Goal: Check status: Check status

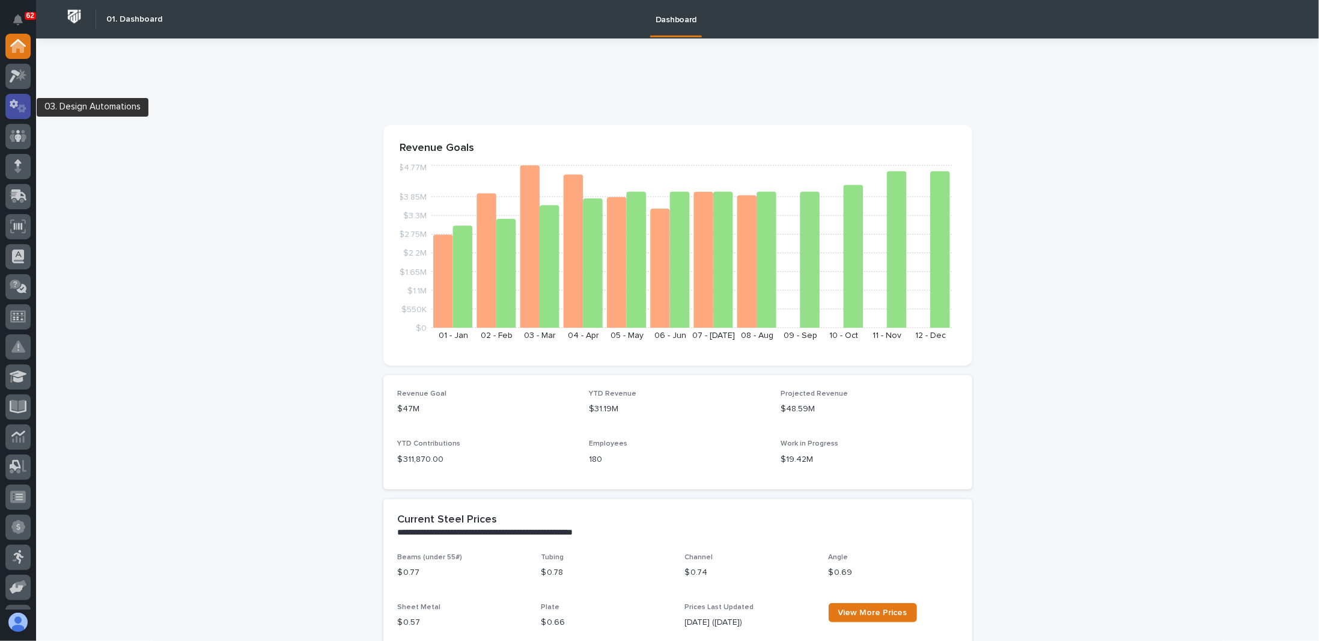
click at [23, 109] on icon at bounding box center [21, 108] width 9 height 8
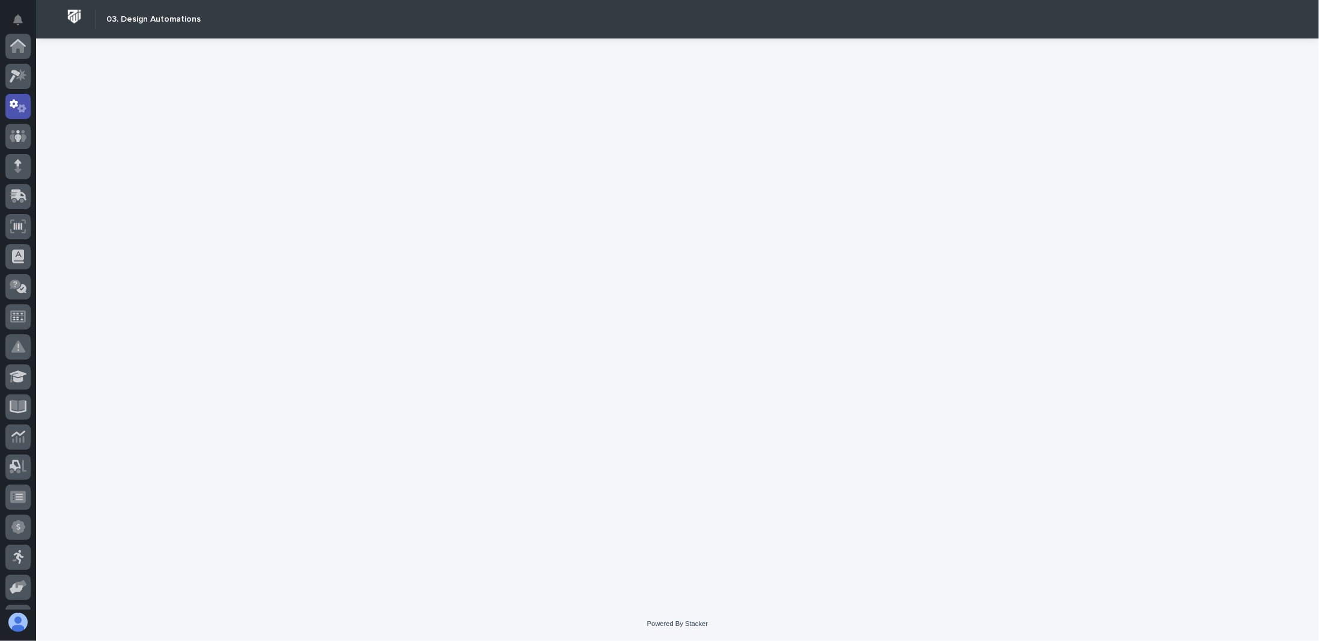
scroll to position [60, 0]
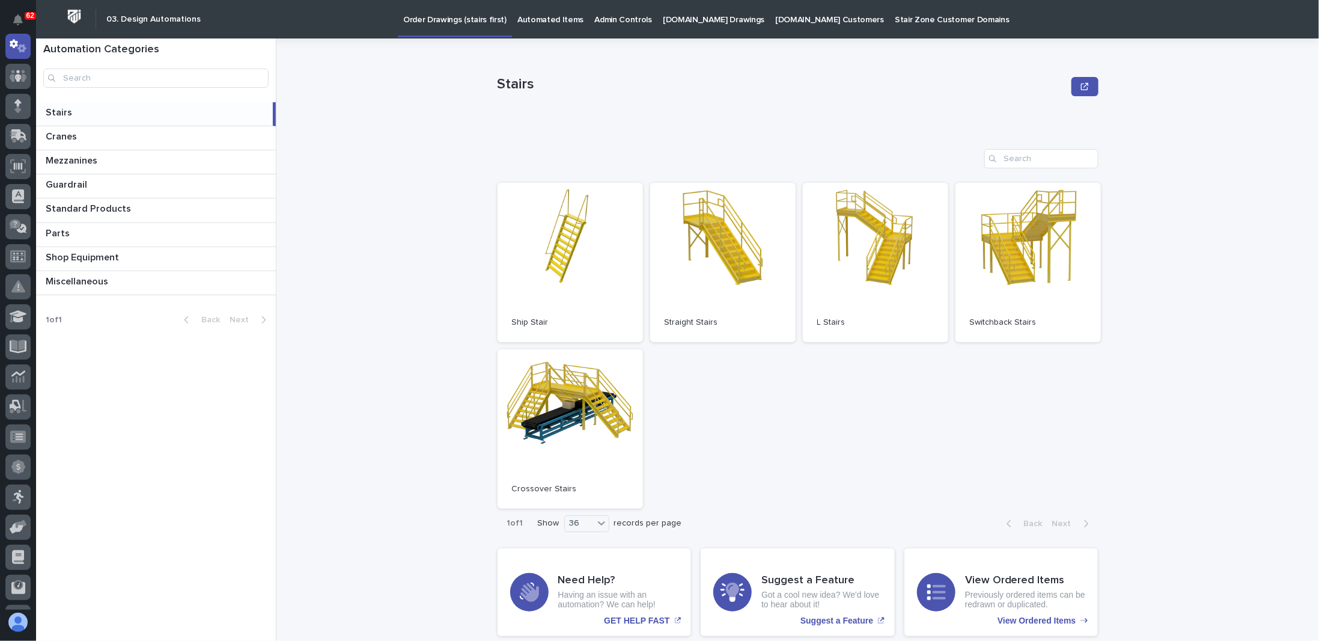
click at [699, 22] on p "[DOMAIN_NAME] Drawings" at bounding box center [714, 12] width 102 height 25
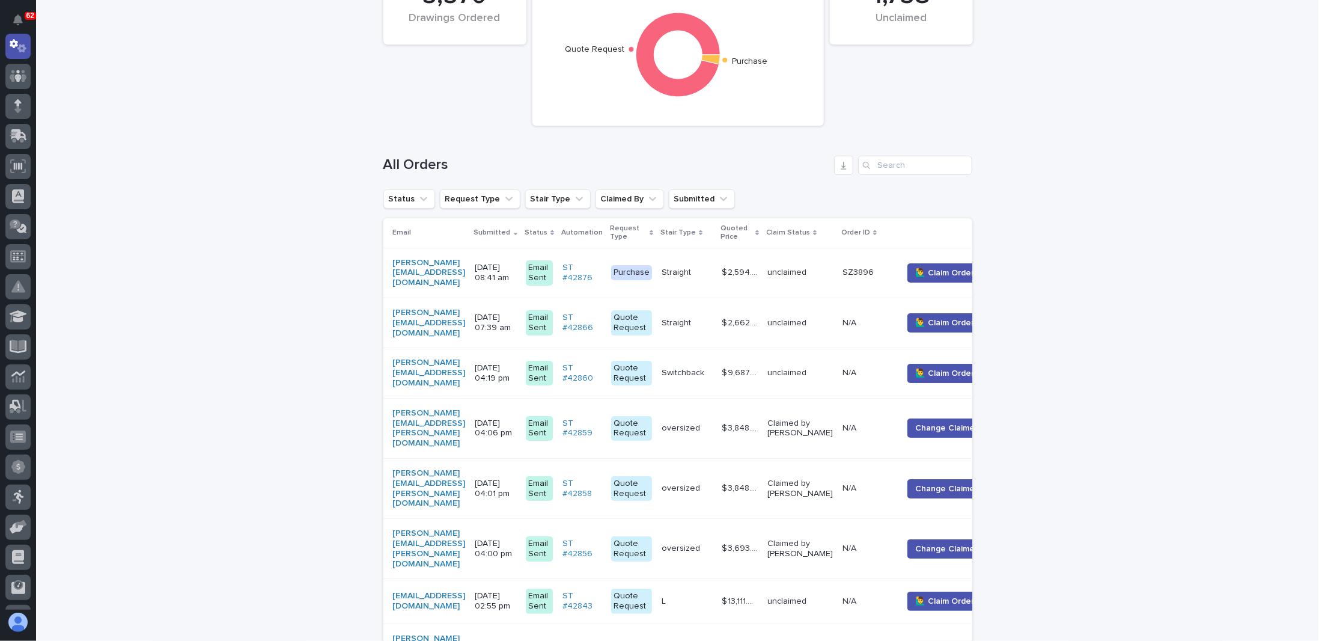
scroll to position [120, 0]
click at [516, 266] on p "[DATE] 08:41 am" at bounding box center [495, 272] width 41 height 20
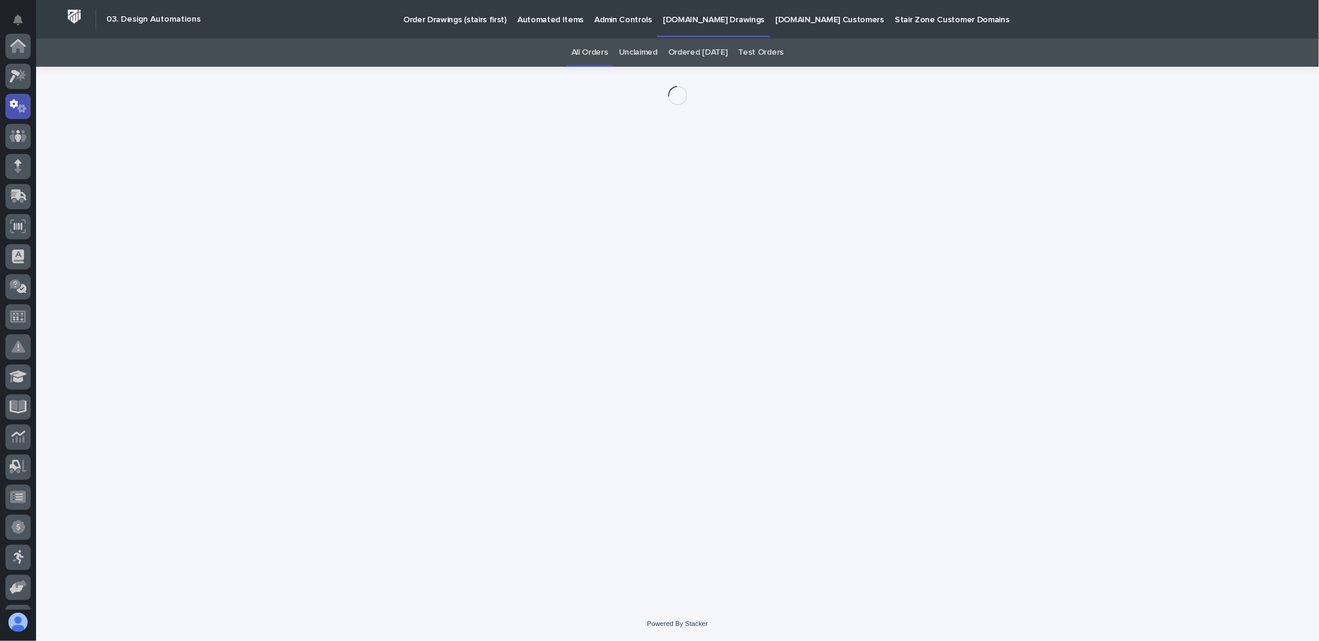
scroll to position [60, 0]
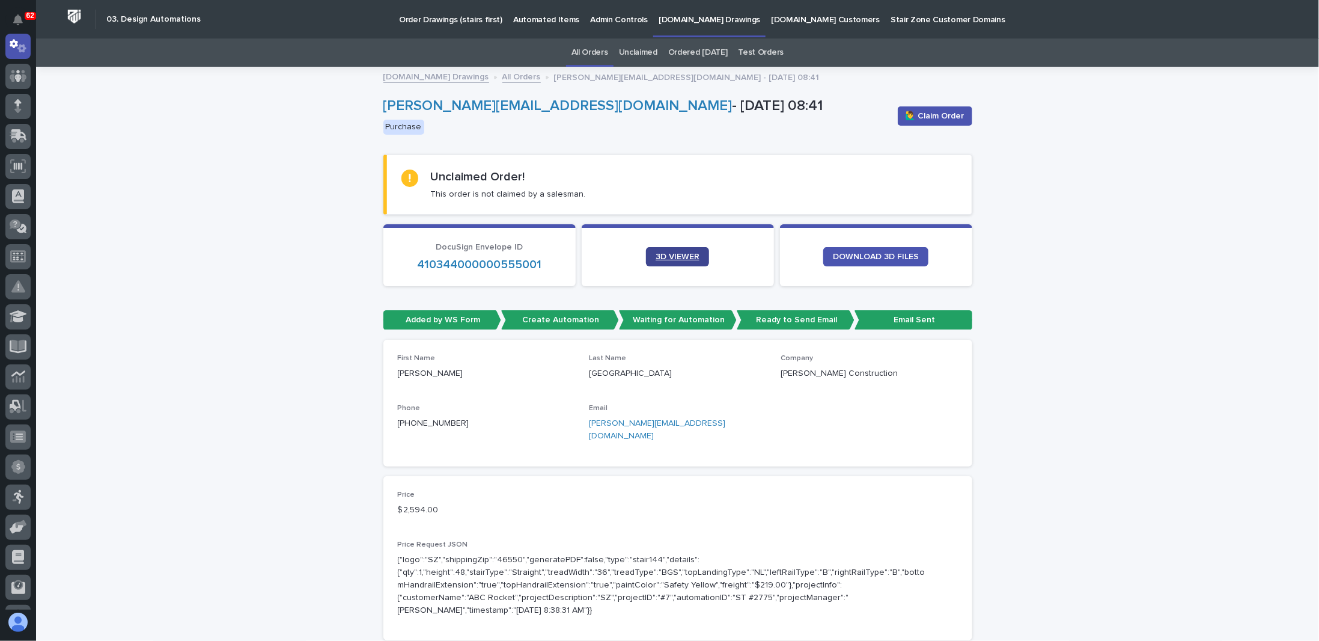
click at [658, 252] on span "3D VIEWER" at bounding box center [678, 256] width 44 height 8
click at [314, 249] on div "Loading... Saving… Loading... Saving… tonyb@zimmermansconstruction.com - Oct 03…" at bounding box center [677, 650] width 1283 height 1165
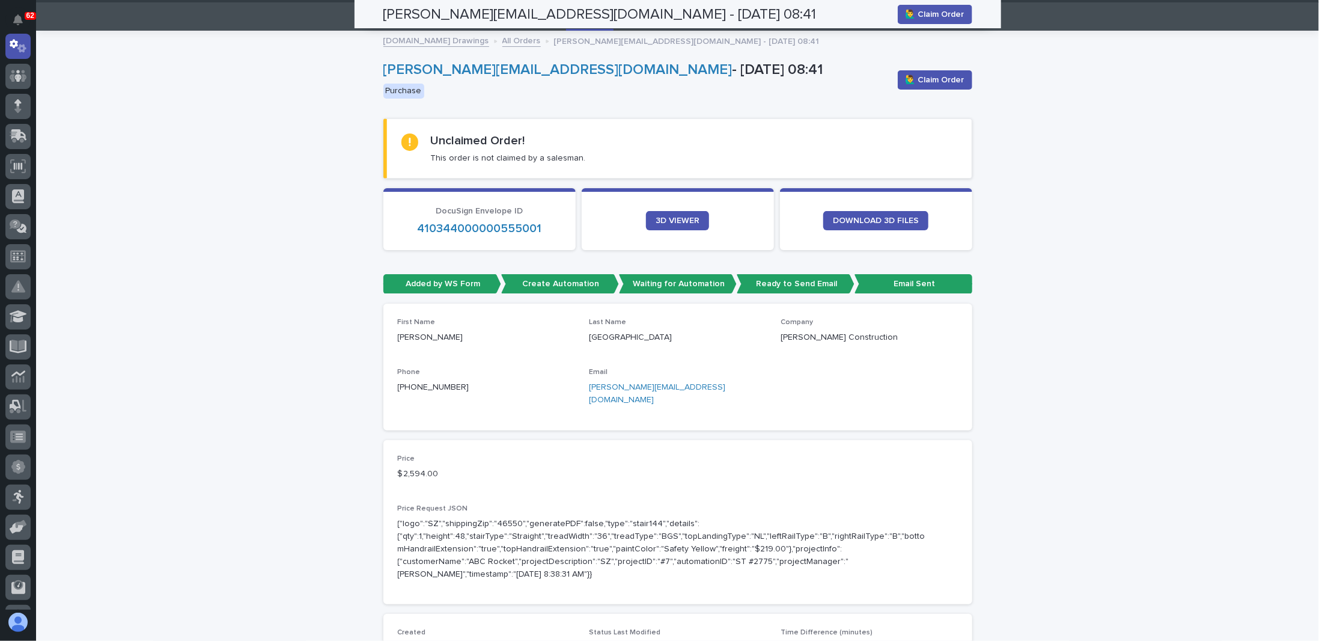
scroll to position [0, 0]
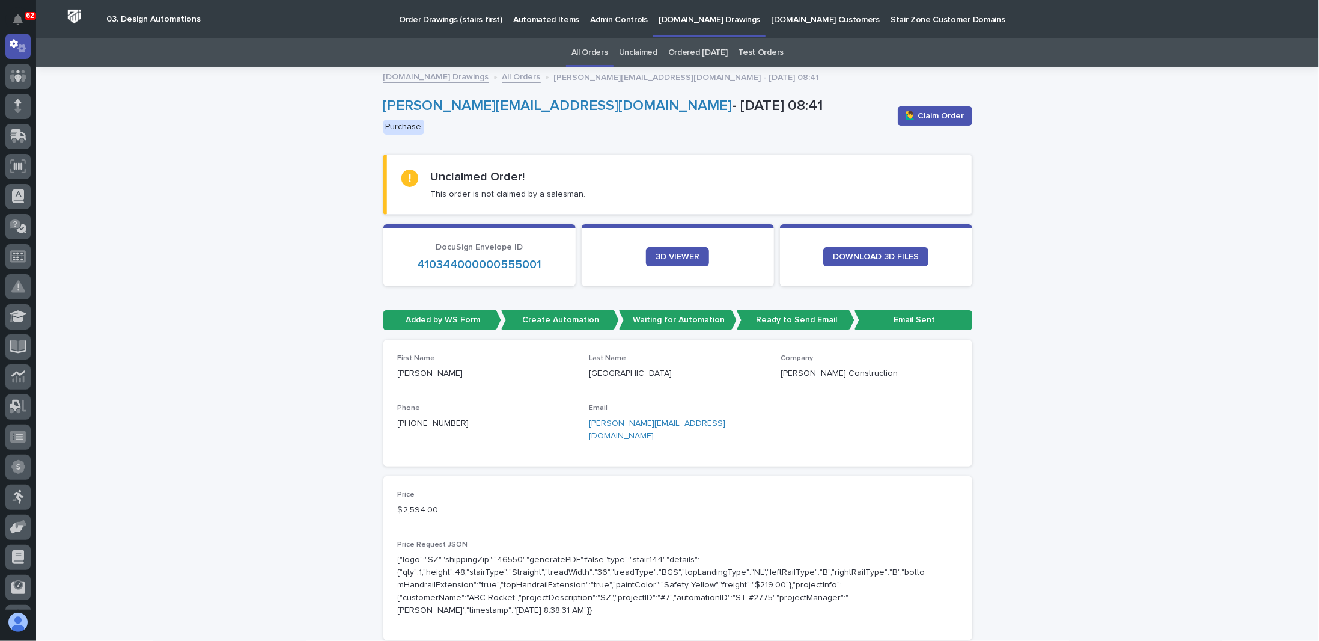
click at [332, 184] on div "Loading... Saving… Loading... Saving… tonyb@zimmermansconstruction.com - Oct 03…" at bounding box center [677, 650] width 1283 height 1165
click at [15, 41] on icon at bounding box center [18, 43] width 16 height 8
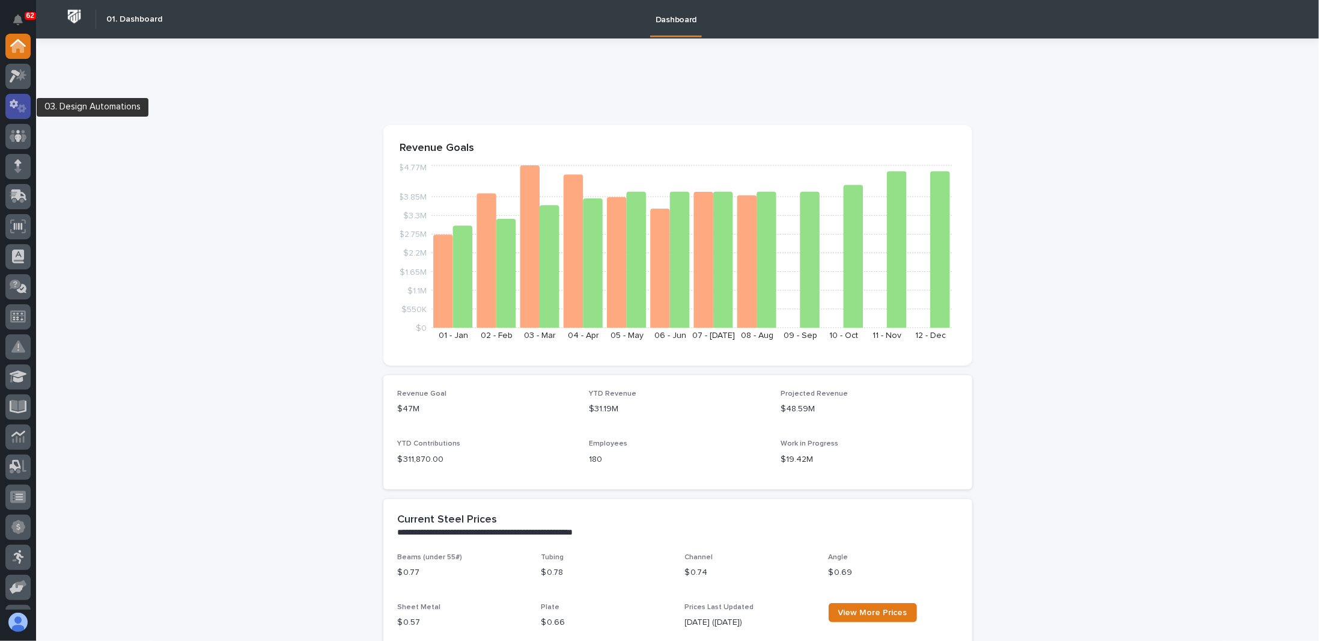
click at [22, 111] on icon at bounding box center [21, 108] width 9 height 8
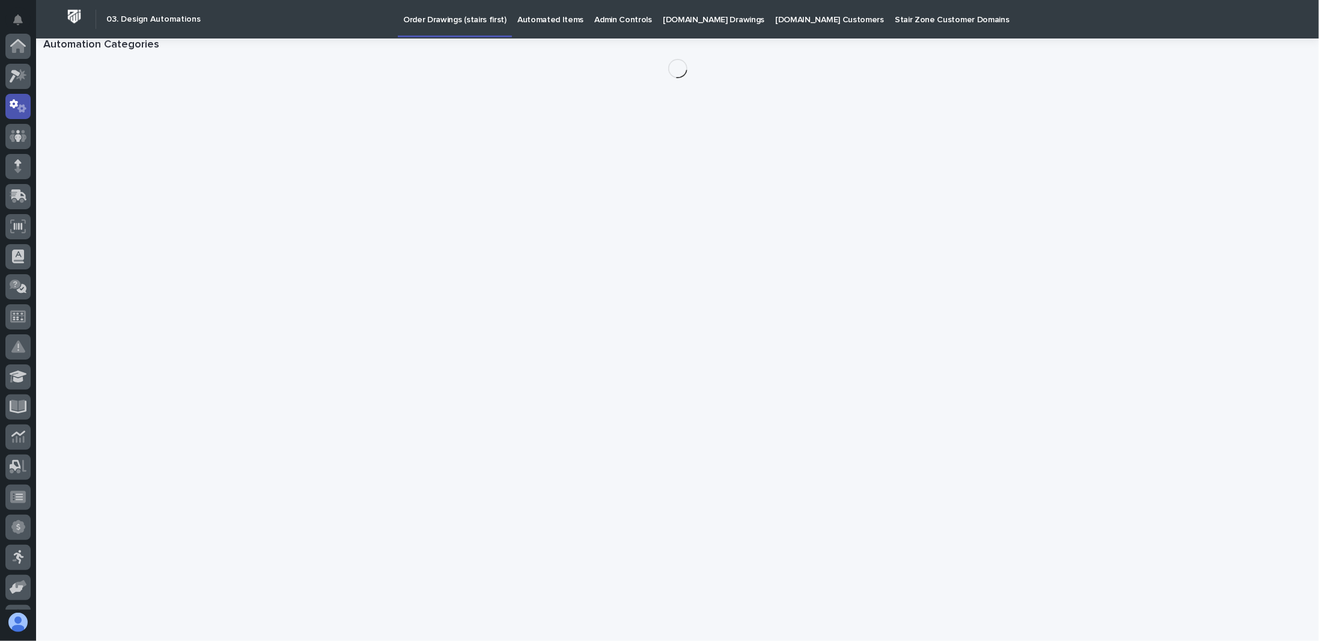
scroll to position [60, 0]
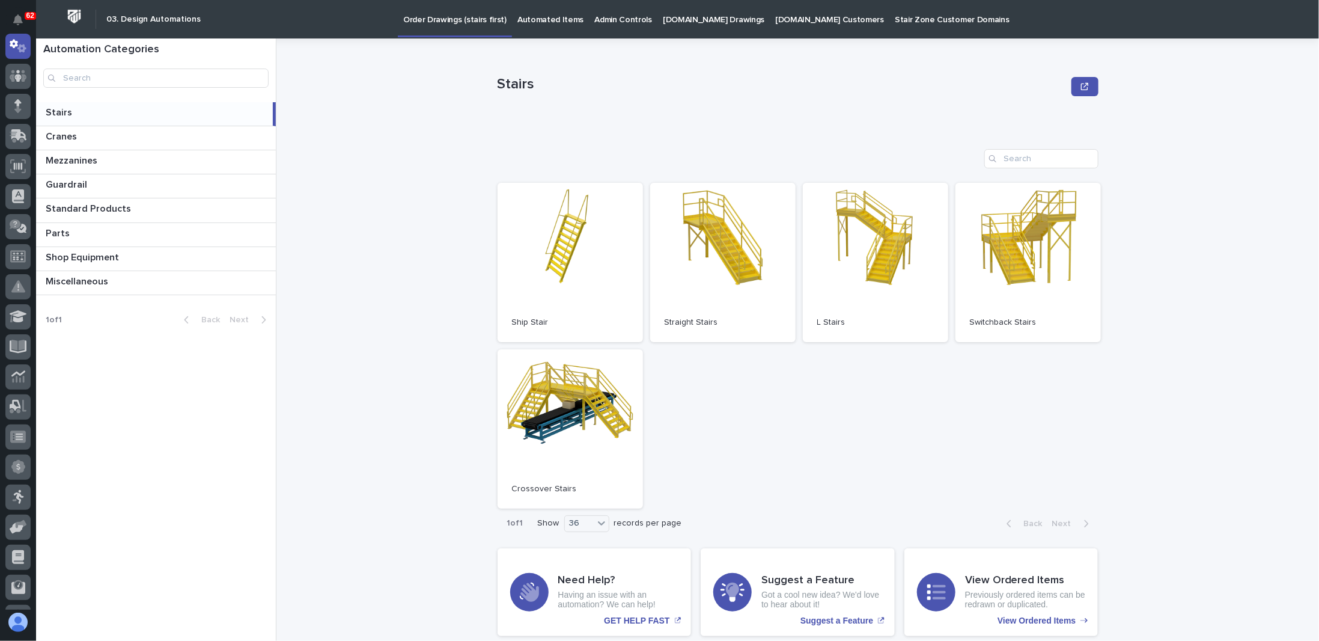
click at [683, 25] on link "[DOMAIN_NAME] Drawings" at bounding box center [713, 18] width 112 height 37
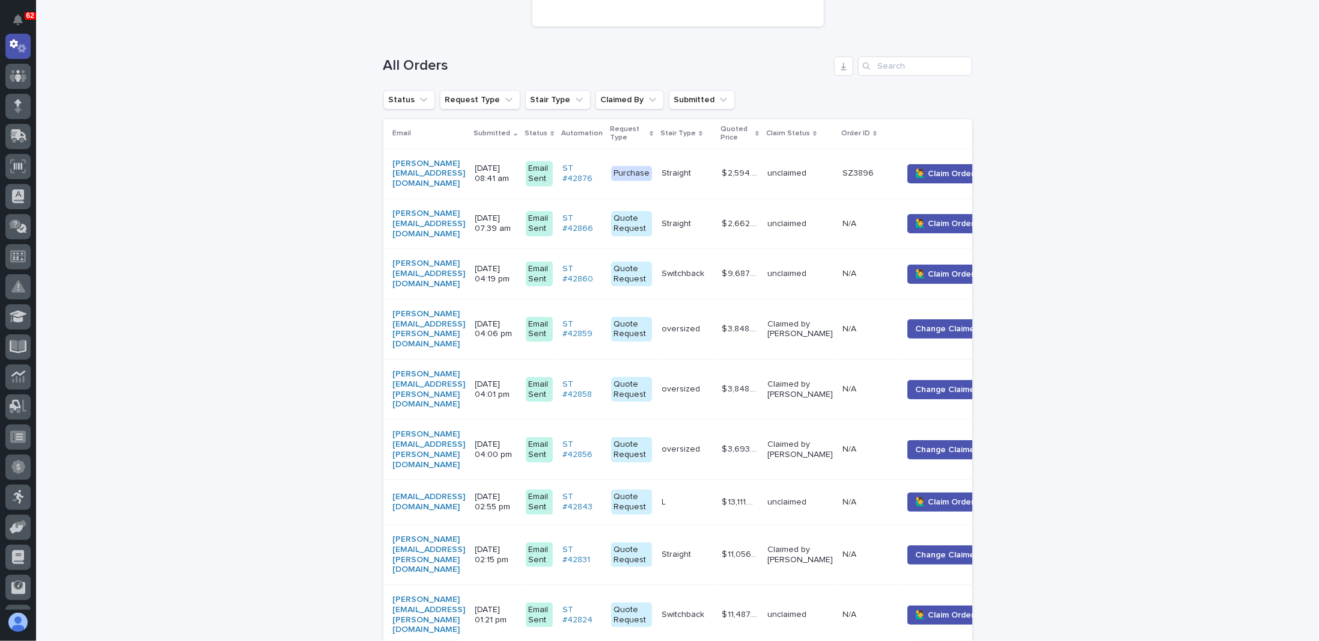
scroll to position [421, 0]
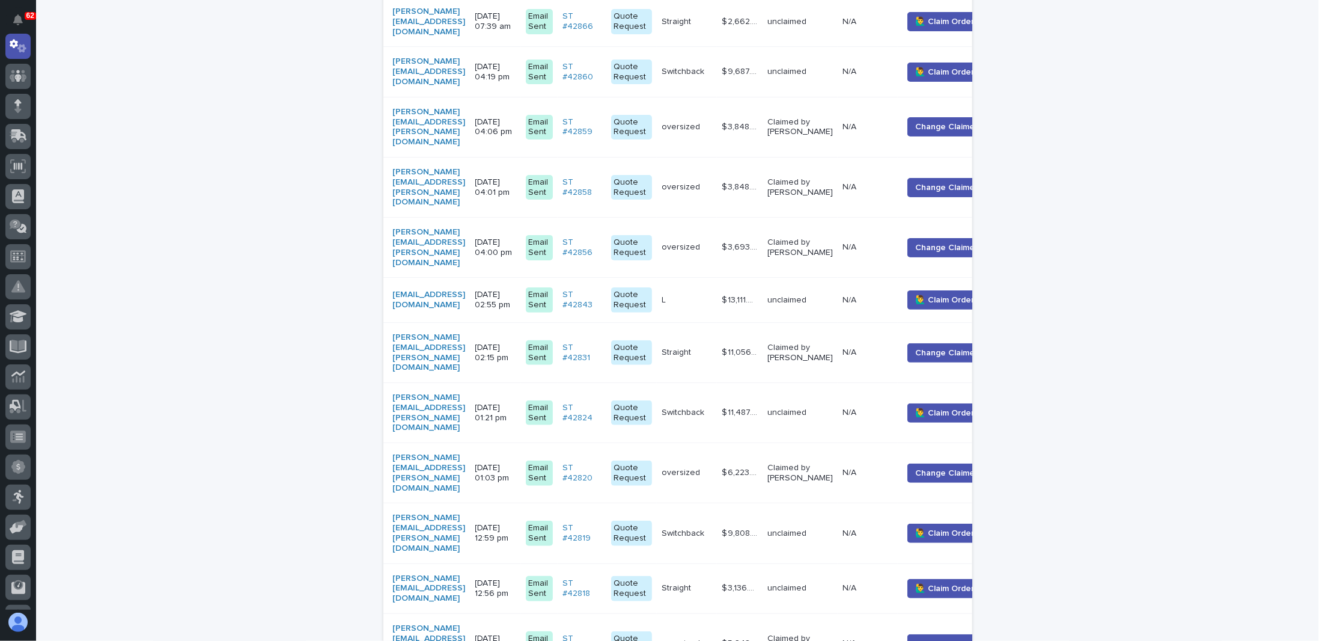
click at [516, 237] on p "[DATE] 04:00 pm" at bounding box center [495, 247] width 41 height 20
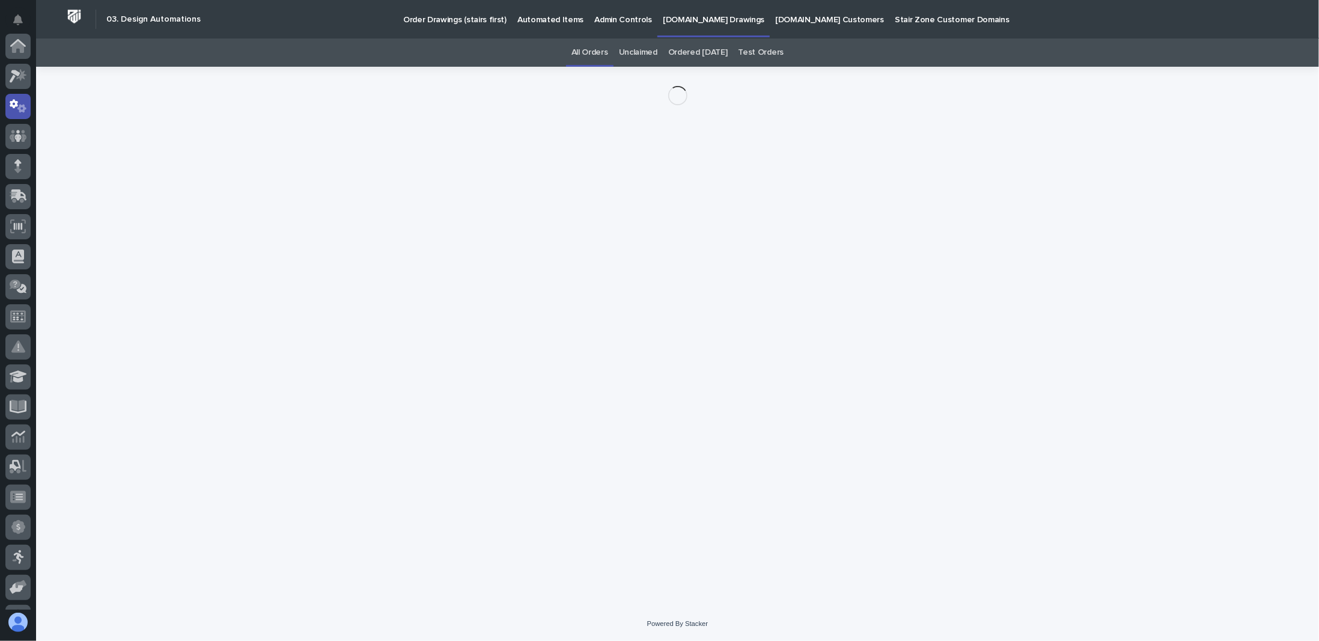
scroll to position [60, 0]
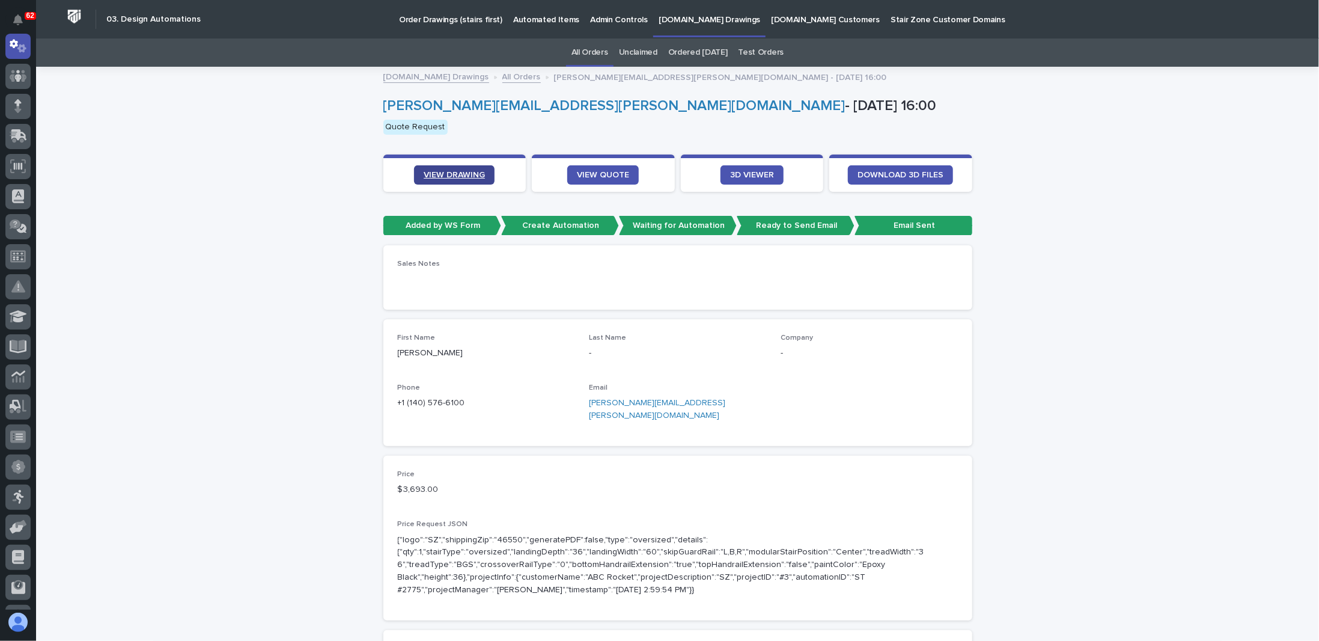
click at [469, 175] on span "VIEW DRAWING" at bounding box center [454, 175] width 61 height 8
click at [704, 22] on p "[DOMAIN_NAME] Drawings" at bounding box center [710, 12] width 102 height 25
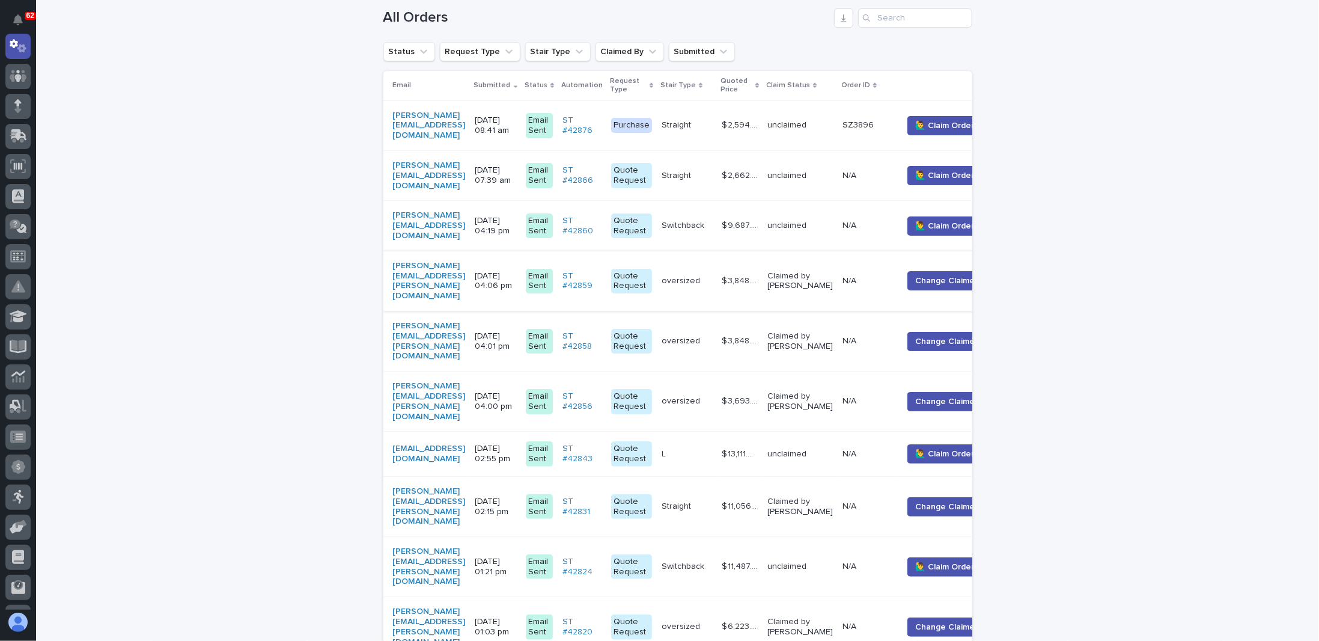
scroll to position [361, 0]
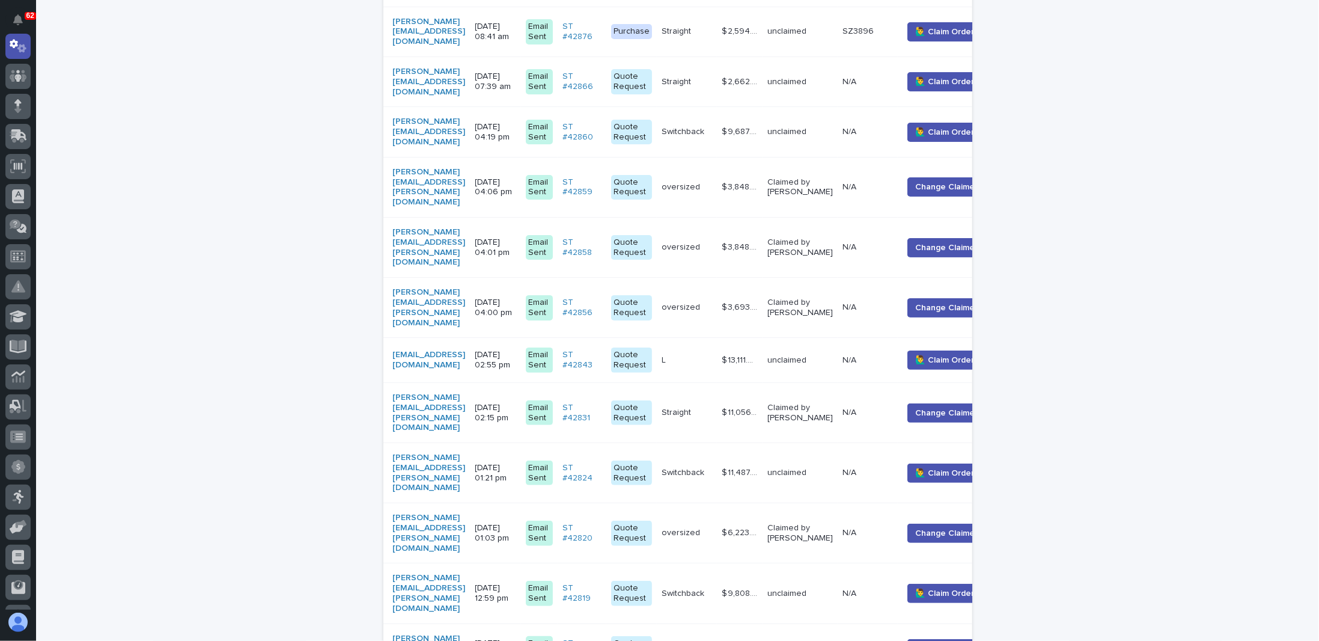
click at [516, 403] on p "[DATE] 02:15 pm" at bounding box center [495, 413] width 41 height 20
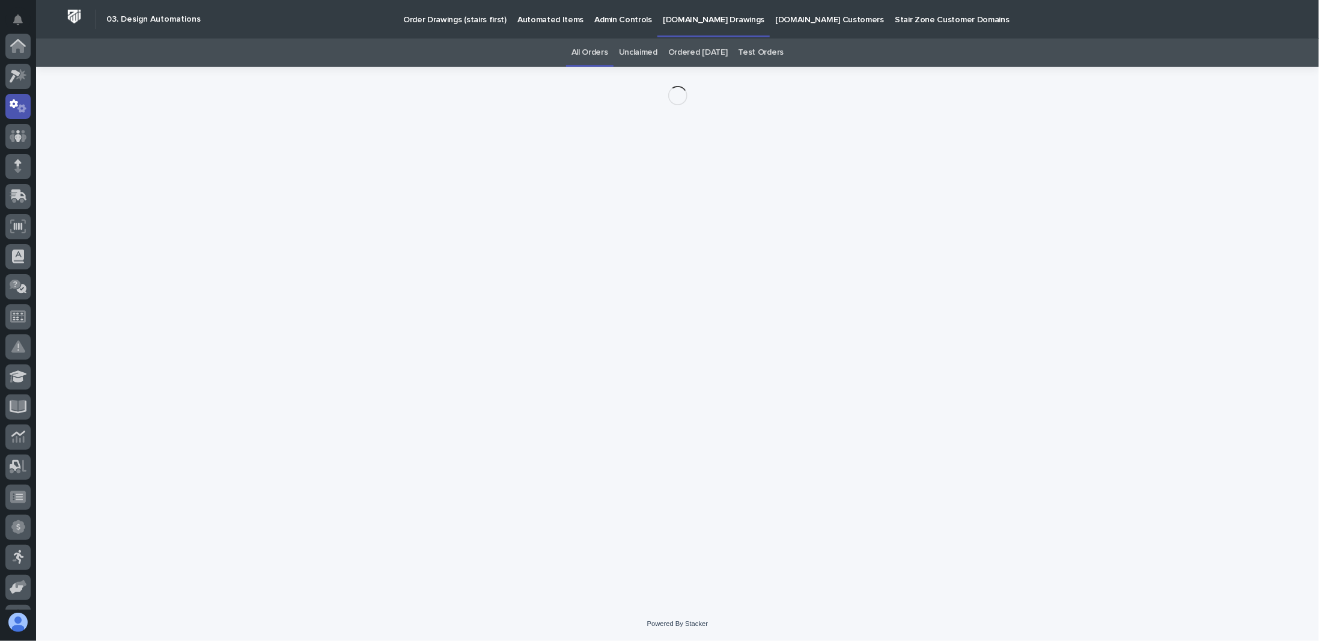
scroll to position [60, 0]
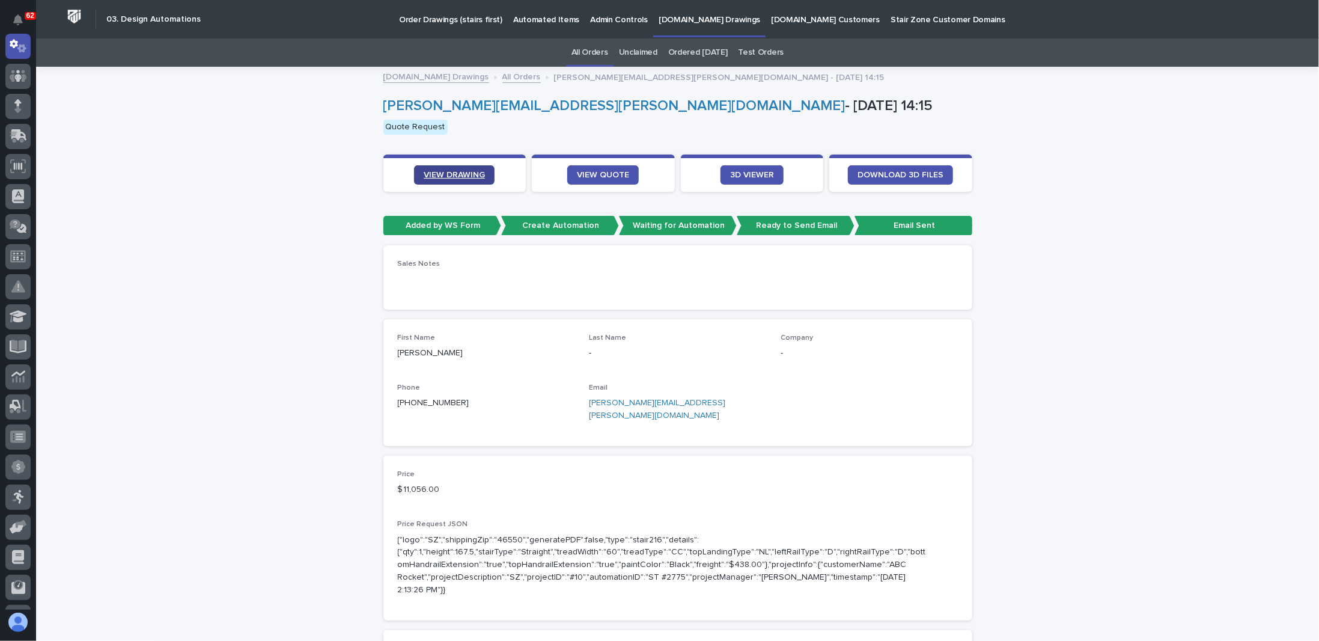
click at [466, 176] on span "VIEW DRAWING" at bounding box center [454, 175] width 61 height 8
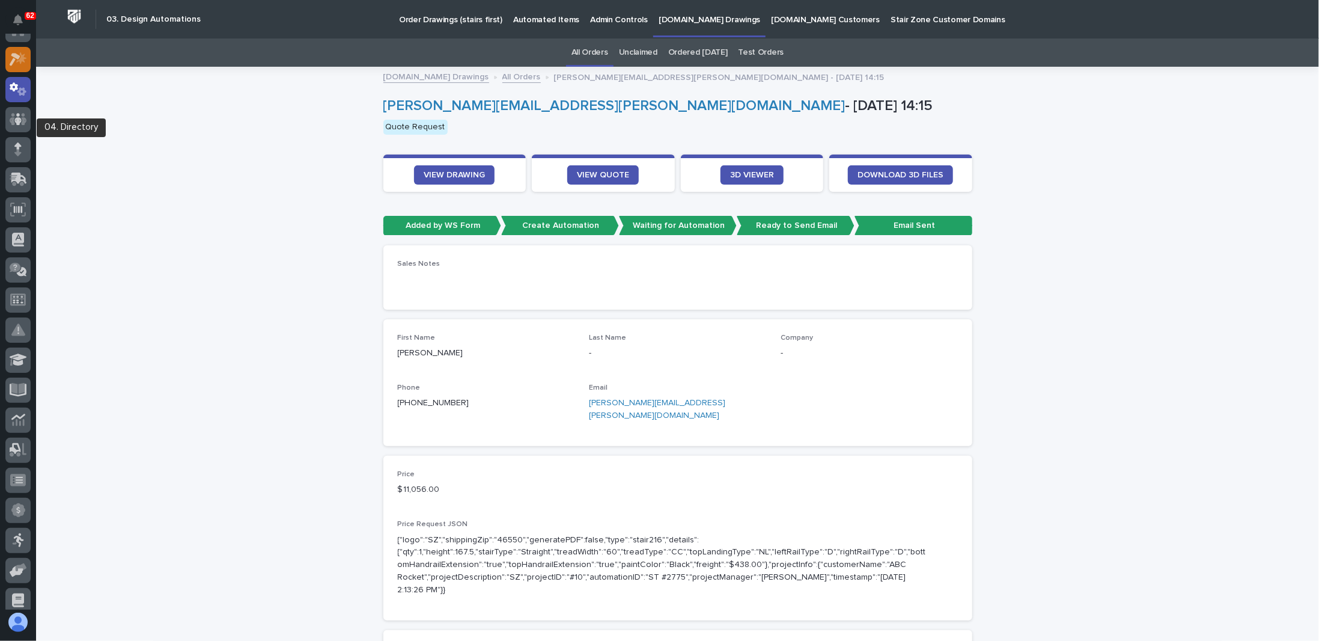
scroll to position [0, 0]
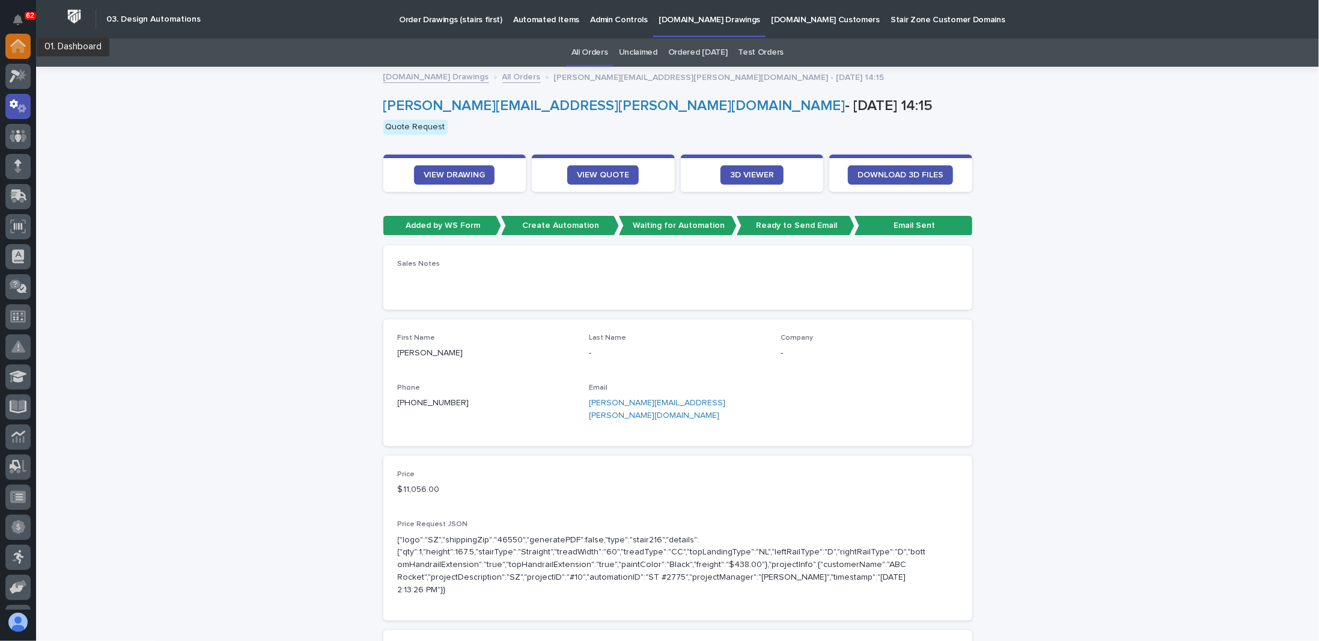
click at [24, 49] on icon at bounding box center [18, 47] width 12 height 12
